Goal: Task Accomplishment & Management: Use online tool/utility

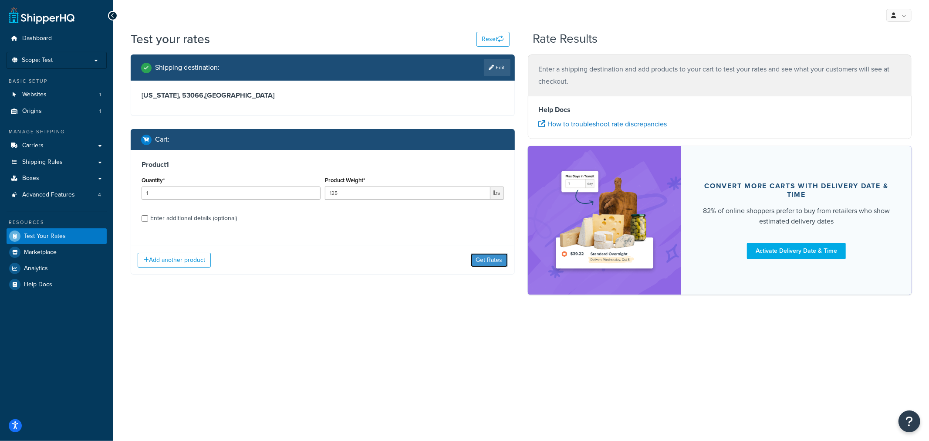
drag, startPoint x: 481, startPoint y: 262, endPoint x: 478, endPoint y: 257, distance: 5.9
click at [481, 263] on button "Get Rates" at bounding box center [489, 260] width 37 height 14
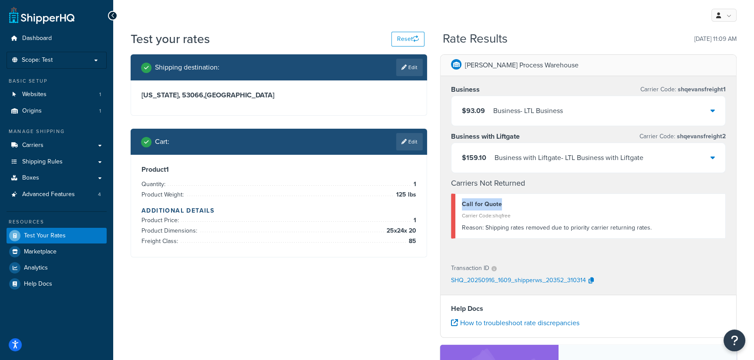
drag, startPoint x: 506, startPoint y: 204, endPoint x: 449, endPoint y: 207, distance: 57.5
click at [449, 207] on div "Business Carrier Code: shqevansfreight1 $93.09 Business - LTL Business Business…" at bounding box center [589, 165] width 296 height 179
click at [411, 145] on link "Edit" at bounding box center [409, 141] width 27 height 17
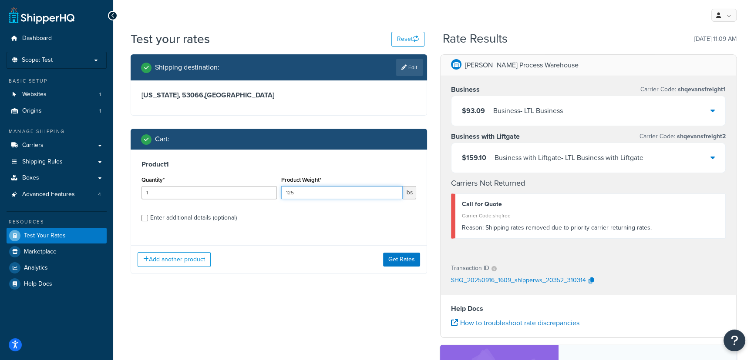
drag, startPoint x: 327, startPoint y: 194, endPoint x: 285, endPoint y: 195, distance: 42.7
click at [285, 195] on input "125" at bounding box center [342, 192] width 122 height 13
type input "100"
click at [409, 261] on button "Get Rates" at bounding box center [401, 260] width 37 height 14
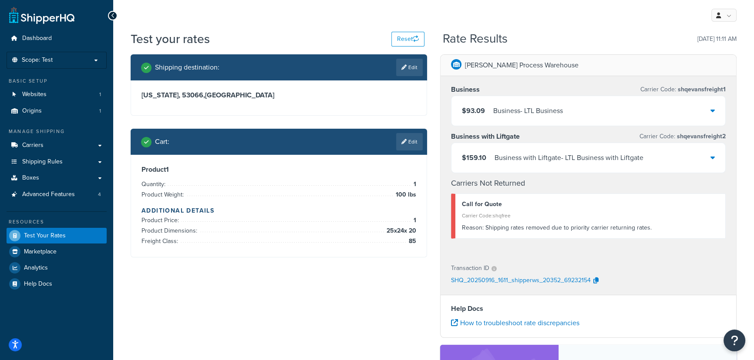
click at [411, 142] on link "Edit" at bounding box center [409, 141] width 27 height 17
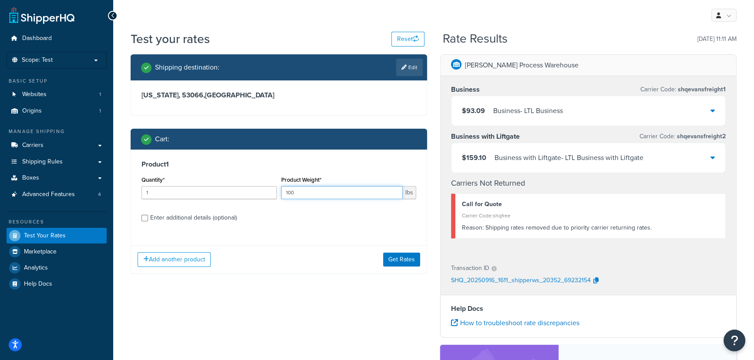
drag, startPoint x: 345, startPoint y: 190, endPoint x: 270, endPoint y: 191, distance: 74.4
click at [271, 191] on div "Quantity* 1 Product Weight* 100 lbs" at bounding box center [278, 190] width 279 height 32
type input "75"
click at [397, 256] on button "Get Rates" at bounding box center [401, 260] width 37 height 14
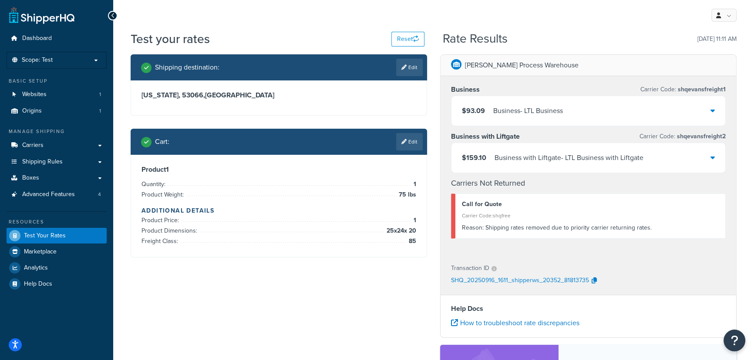
drag, startPoint x: 413, startPoint y: 69, endPoint x: 413, endPoint y: 99, distance: 30.0
click at [413, 69] on link "Edit" at bounding box center [409, 67] width 27 height 17
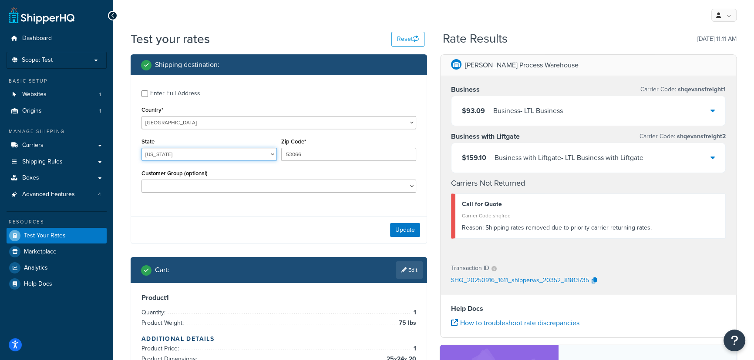
drag, startPoint x: 185, startPoint y: 157, endPoint x: 180, endPoint y: 158, distance: 5.7
click at [180, 158] on select "[US_STATE] [US_STATE] [US_STATE] [US_STATE] [US_STATE] Armed Forces Americas Ar…" at bounding box center [208, 154] width 135 height 13
select select "CO"
click at [141, 148] on select "[US_STATE] [US_STATE] [US_STATE] [US_STATE] [US_STATE] Armed Forces Americas Ar…" at bounding box center [208, 154] width 135 height 13
drag, startPoint x: 309, startPoint y: 156, endPoint x: 263, endPoint y: 155, distance: 45.7
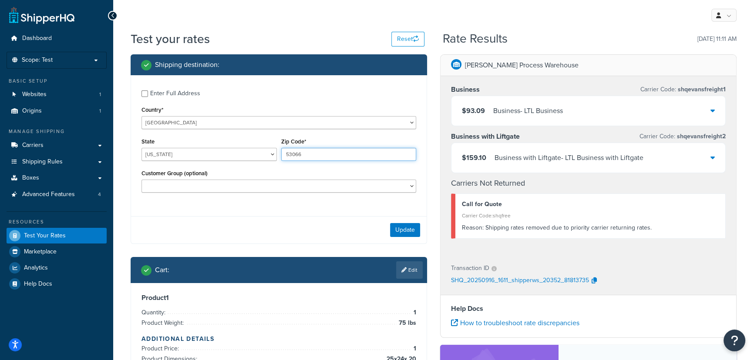
click at [263, 155] on div "State [US_STATE] [US_STATE] [US_STATE] [US_STATE] [US_STATE] Armed Forces Ameri…" at bounding box center [278, 152] width 279 height 32
type input "44131"
drag, startPoint x: 214, startPoint y: 153, endPoint x: 209, endPoint y: 153, distance: 5.2
click at [209, 153] on select "[US_STATE] [US_STATE] [US_STATE] [US_STATE] [US_STATE] Armed Forces Americas Ar…" at bounding box center [208, 154] width 135 height 13
select select "OH"
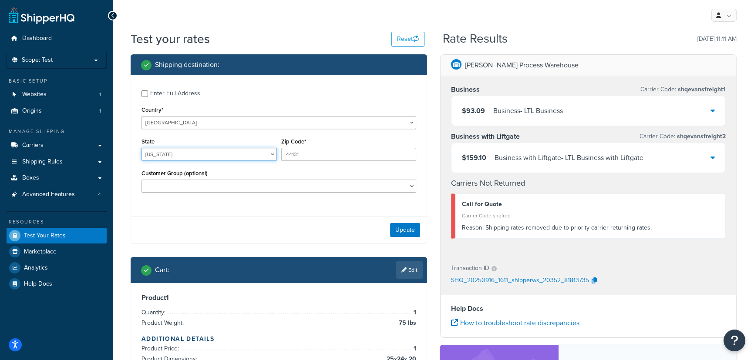
click at [141, 148] on select "[US_STATE] [US_STATE] [US_STATE] [US_STATE] [US_STATE] Armed Forces Americas Ar…" at bounding box center [208, 154] width 135 height 13
click at [397, 226] on button "Update" at bounding box center [405, 230] width 30 height 14
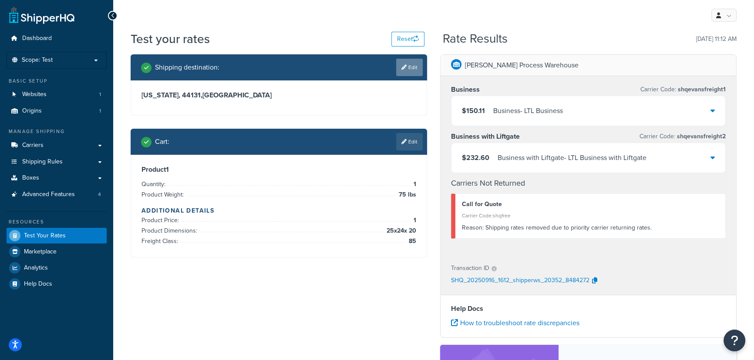
click at [404, 70] on link "Edit" at bounding box center [409, 67] width 27 height 17
select select "OH"
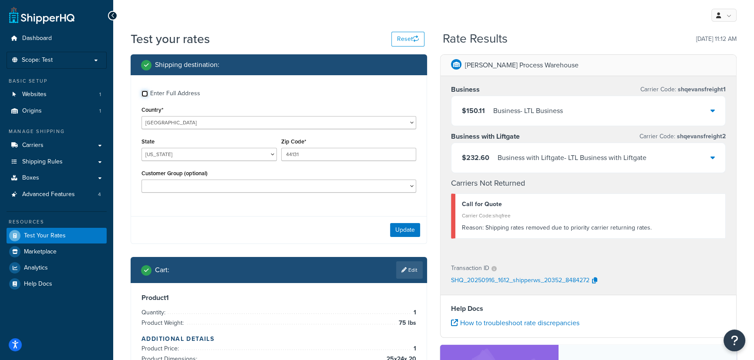
click at [145, 96] on input "Enter Full Address" at bounding box center [144, 94] width 7 height 7
checkbox input "true"
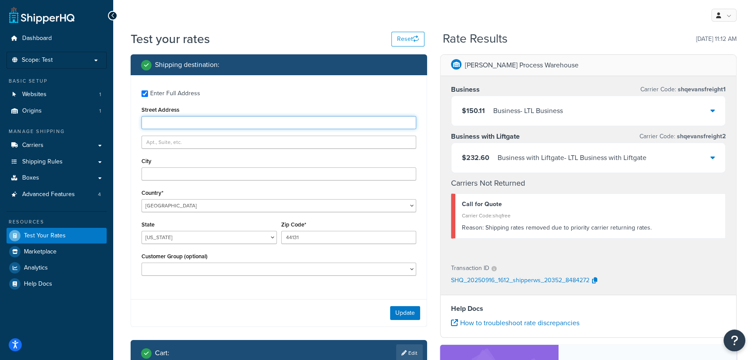
drag, startPoint x: 179, startPoint y: 123, endPoint x: 184, endPoint y: 122, distance: 5.0
click at [180, 123] on input "Street Address" at bounding box center [278, 122] width 275 height 13
type input "[STREET_ADDRESS]"
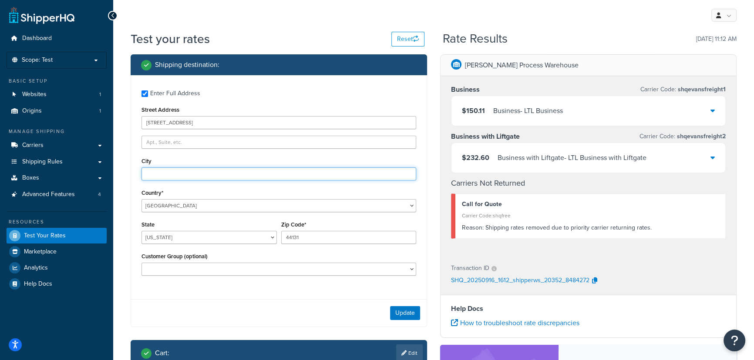
type input "oconomowoc"
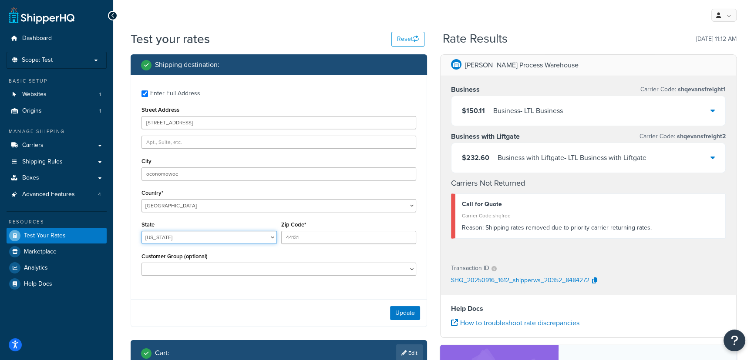
select select "WI"
drag, startPoint x: 308, startPoint y: 238, endPoint x: 255, endPoint y: 239, distance: 53.6
click at [255, 239] on div "State [US_STATE] [US_STATE] [US_STATE] [US_STATE] [US_STATE] Armed Forces Ameri…" at bounding box center [278, 235] width 279 height 32
type input "53066"
click at [326, 310] on div "Update" at bounding box center [279, 313] width 296 height 27
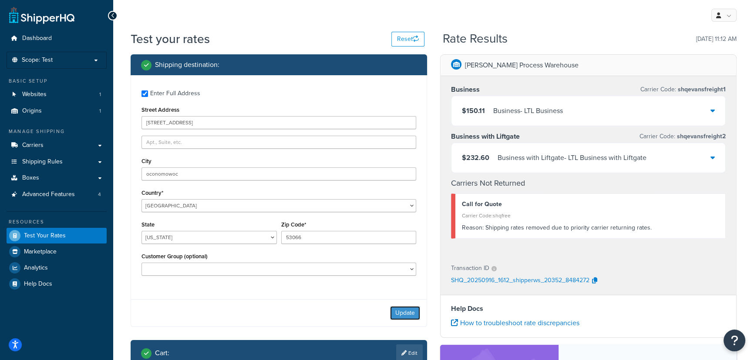
drag, startPoint x: 404, startPoint y: 313, endPoint x: 331, endPoint y: 300, distance: 74.8
click at [405, 313] on button "Update" at bounding box center [405, 313] width 30 height 14
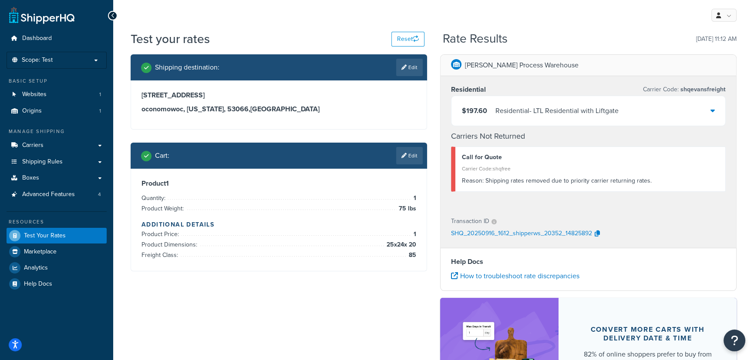
click at [413, 150] on link "Edit" at bounding box center [409, 155] width 27 height 17
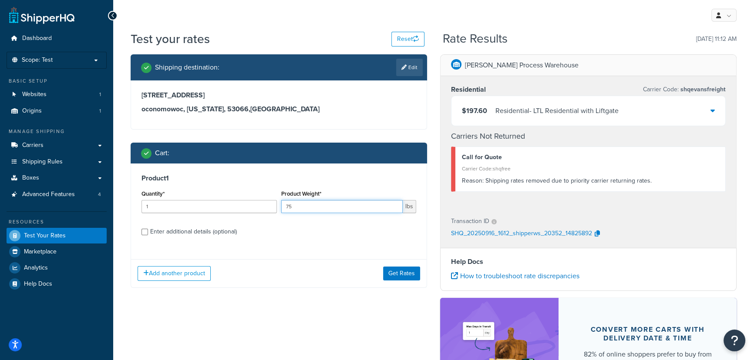
drag, startPoint x: 323, startPoint y: 207, endPoint x: 269, endPoint y: 207, distance: 54.0
click at [269, 207] on div "Quantity* 1 Product Weight* 75 lbs" at bounding box center [278, 204] width 279 height 32
type input "69"
click at [401, 276] on button "Get Rates" at bounding box center [401, 274] width 37 height 14
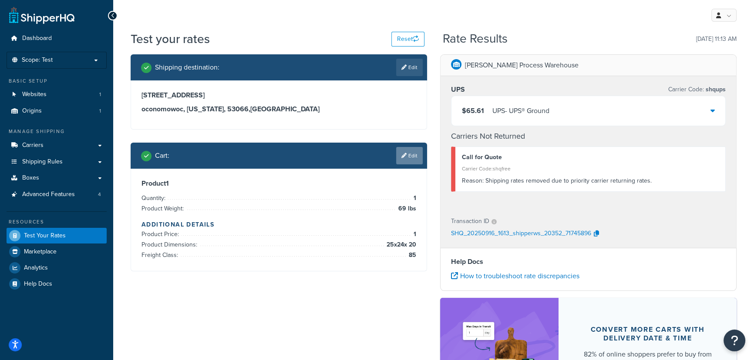
click at [409, 153] on link "Edit" at bounding box center [409, 155] width 27 height 17
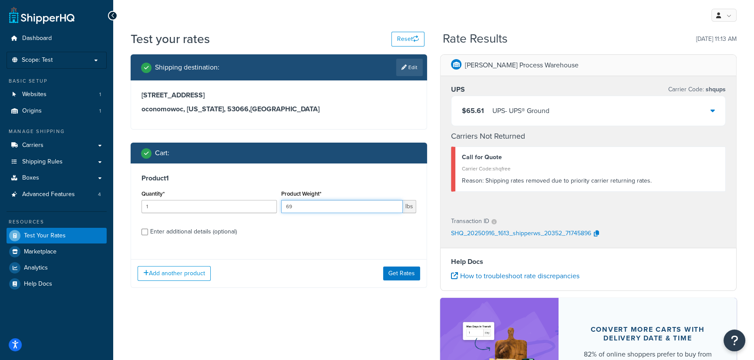
drag, startPoint x: 303, startPoint y: 204, endPoint x: 284, endPoint y: 207, distance: 19.8
click at [284, 207] on input "69" at bounding box center [342, 206] width 122 height 13
type input "250"
click at [407, 274] on button "Get Rates" at bounding box center [401, 274] width 37 height 14
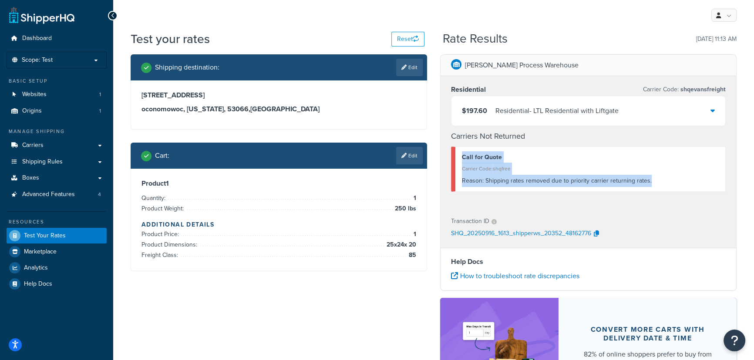
drag, startPoint x: 460, startPoint y: 155, endPoint x: 657, endPoint y: 182, distance: 198.9
click at [652, 180] on div "Call for Quote Carrier Code: shqfree Reason: Shipping rates removed due to prio…" at bounding box center [588, 169] width 275 height 45
